Goal: Task Accomplishment & Management: Use online tool/utility

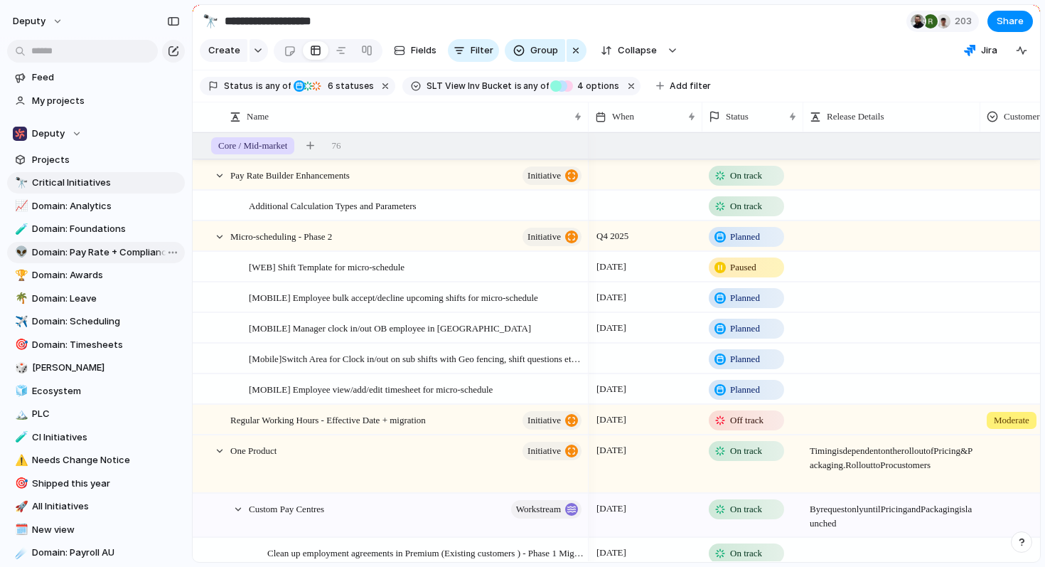
click at [125, 250] on span "Domain: Pay Rate + Compliance" at bounding box center [106, 252] width 148 height 14
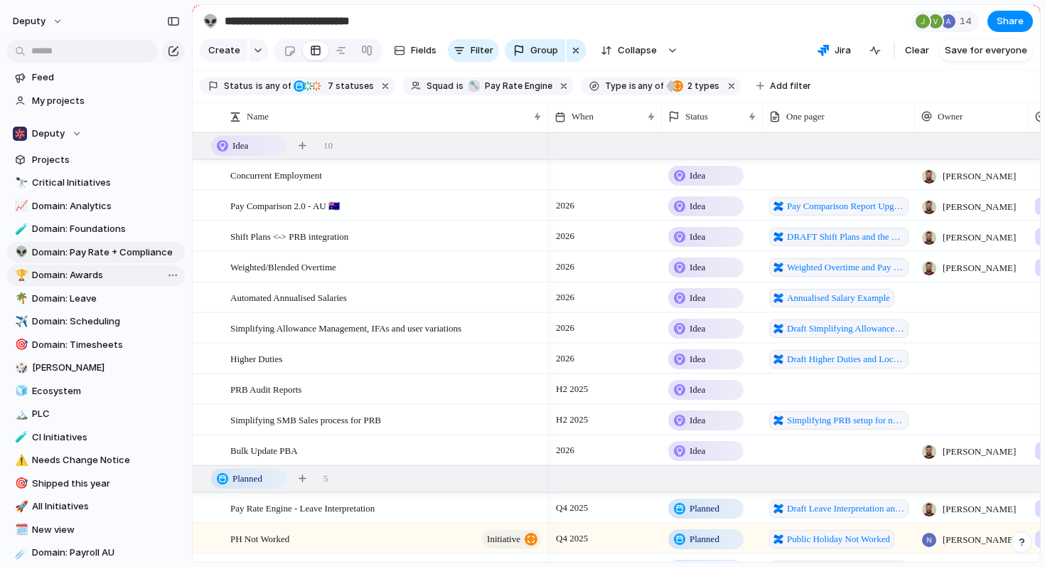
click at [108, 269] on span "Domain: Awards" at bounding box center [106, 275] width 148 height 14
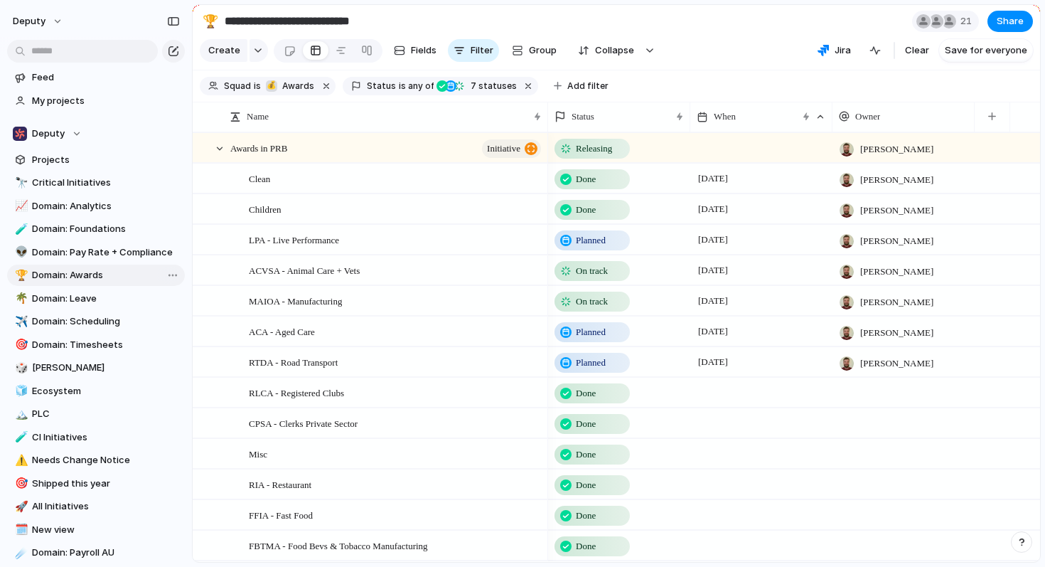
type input "**********"
click at [601, 238] on span "Planned" at bounding box center [591, 240] width 30 height 14
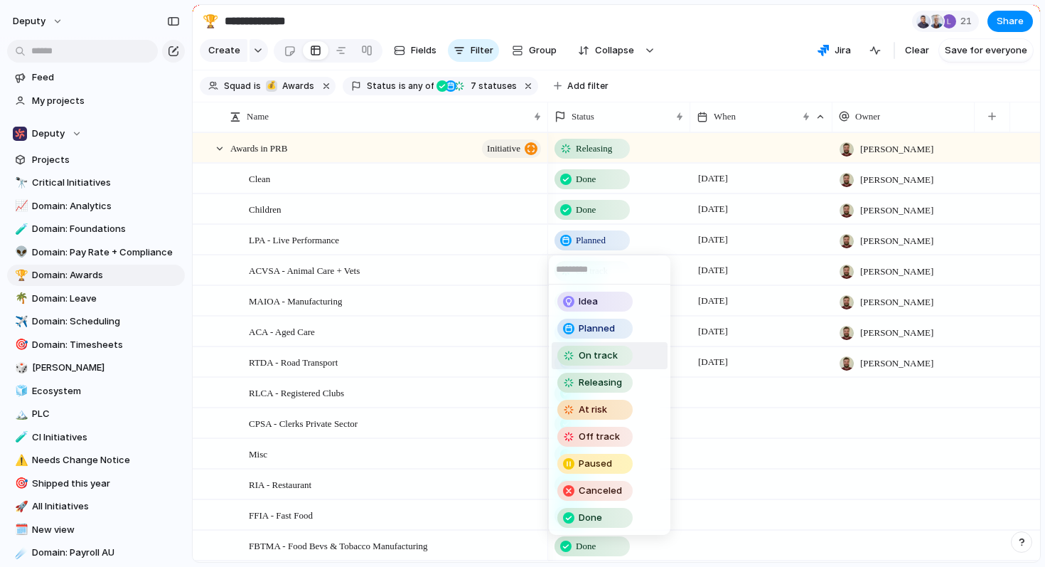
click at [614, 356] on span "On track" at bounding box center [598, 355] width 39 height 14
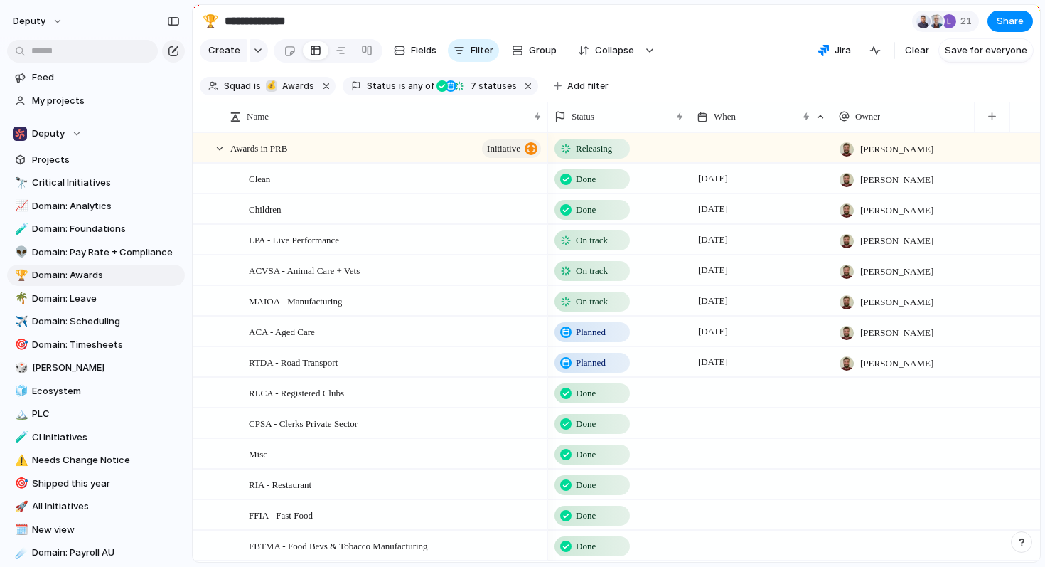
click at [584, 302] on span "On track" at bounding box center [592, 301] width 32 height 14
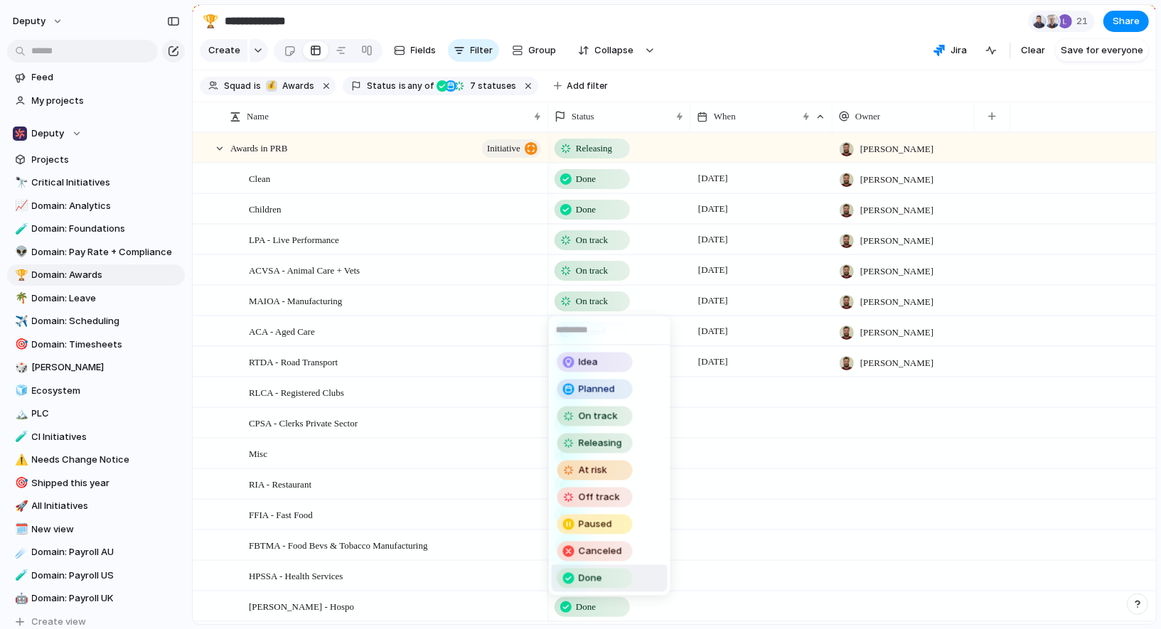
click at [587, 566] on span "Done" at bounding box center [590, 579] width 23 height 14
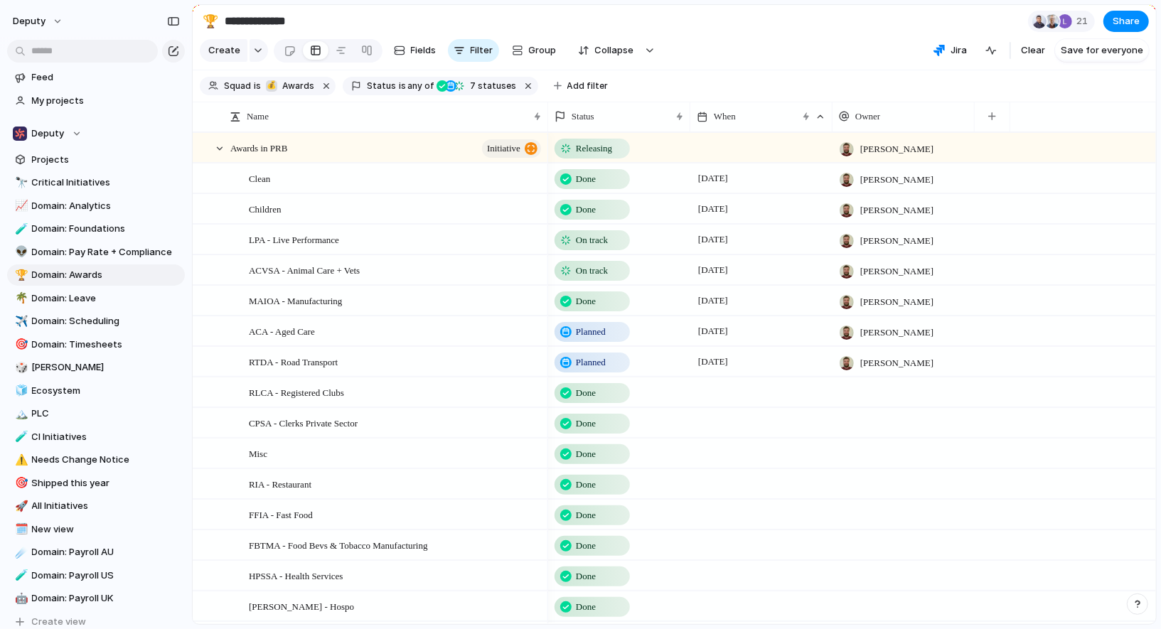
click at [837, 57] on section "Create Fields Filter Group Zoom Collapse Jira Clear Save for everyone" at bounding box center [675, 53] width 964 height 34
